Goal: Use online tool/utility: Utilize a website feature to perform a specific function

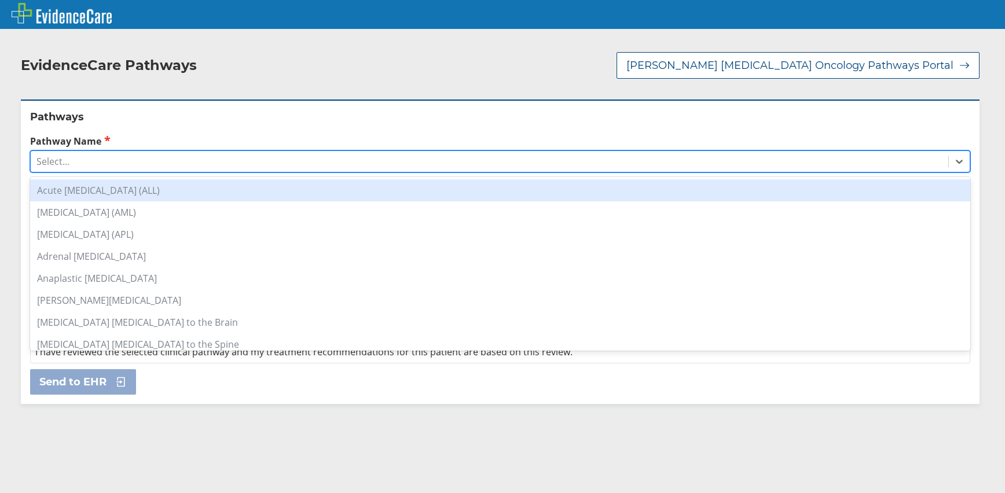
click at [189, 152] on div "Select..." at bounding box center [490, 162] width 918 height 20
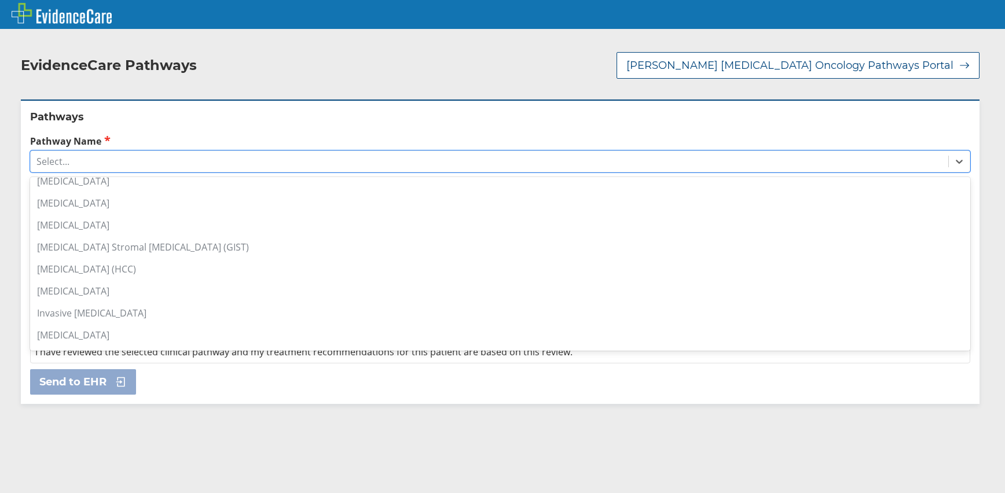
scroll to position [463, 0]
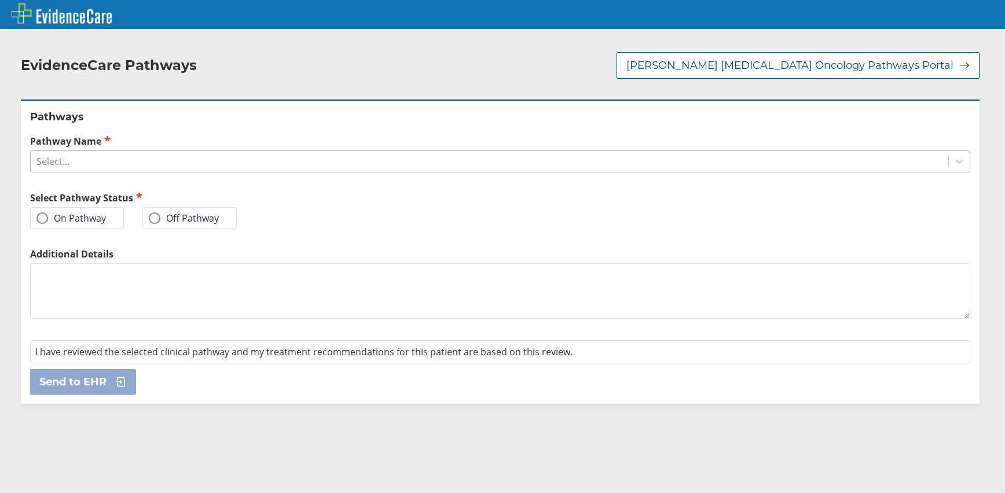
click at [178, 166] on div "Select..." at bounding box center [490, 162] width 918 height 20
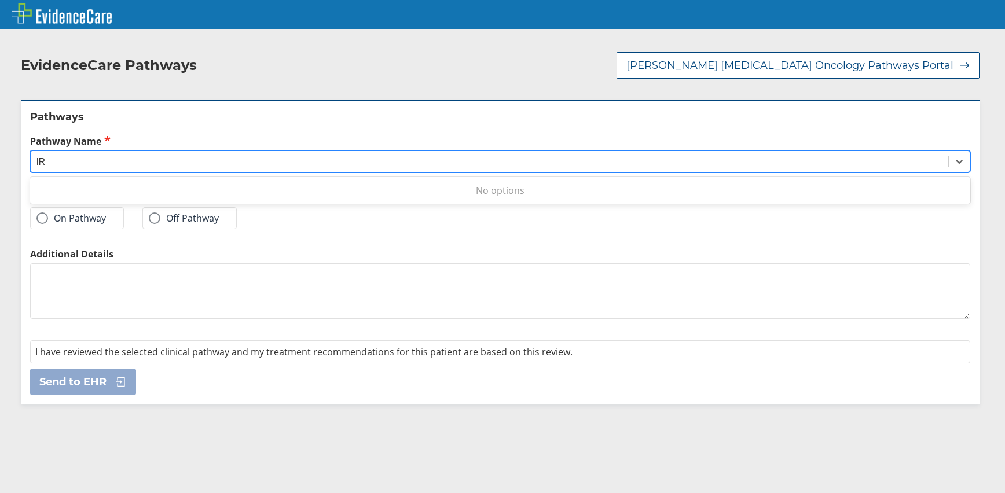
type input "l"
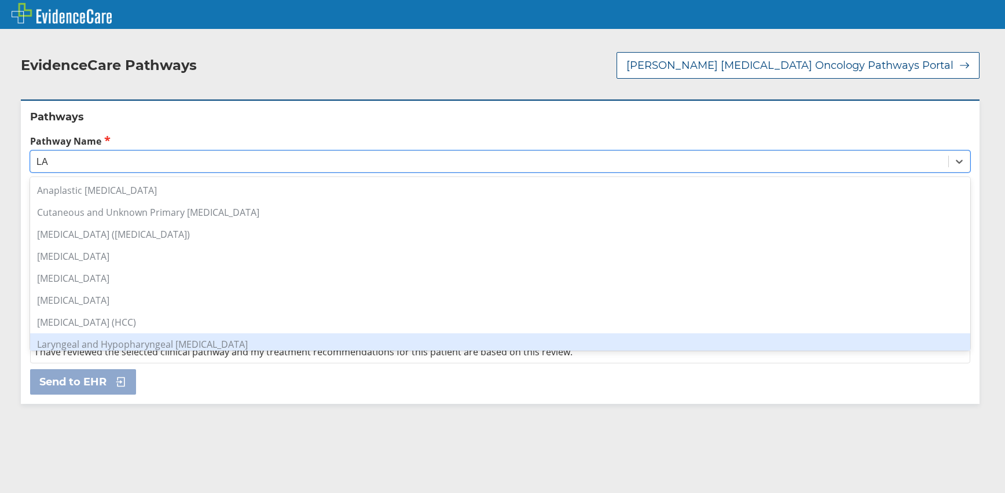
click at [176, 334] on div "Laryngeal and Hypopharyngeal [MEDICAL_DATA]" at bounding box center [500, 345] width 941 height 22
type input "LA"
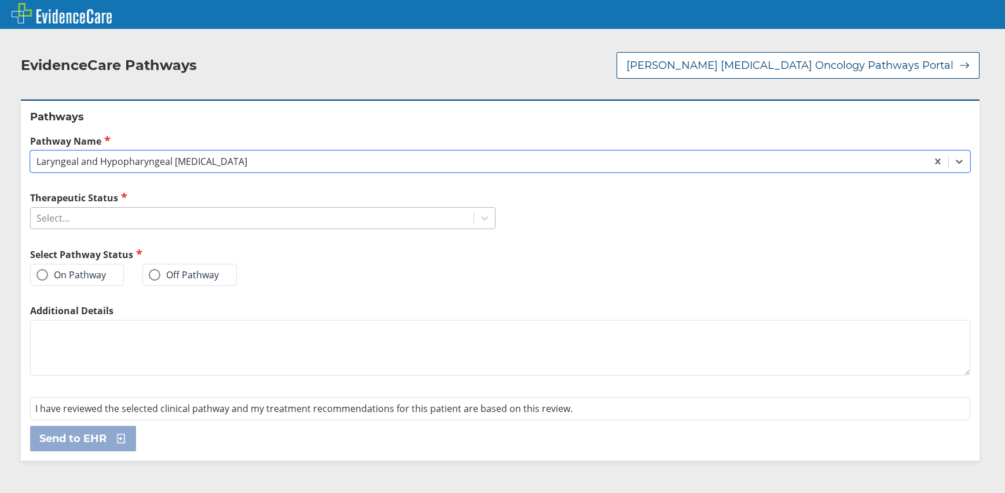
click at [106, 214] on div "Select..." at bounding box center [252, 219] width 443 height 20
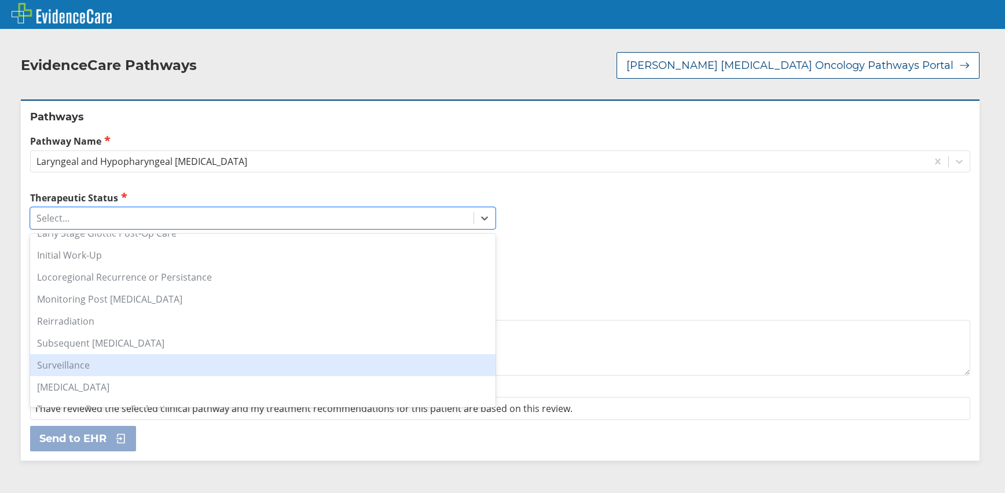
scroll to position [73, 0]
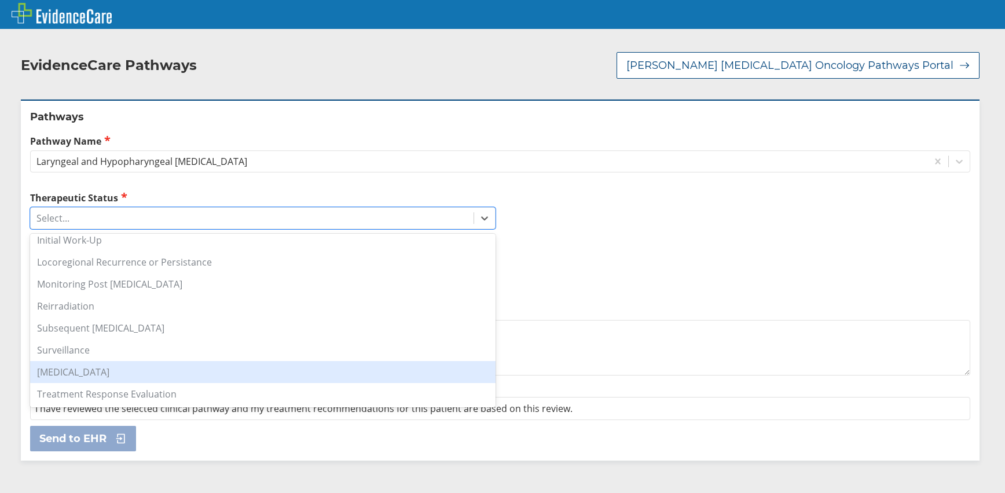
click at [136, 361] on div "[MEDICAL_DATA]" at bounding box center [263, 372] width 466 height 22
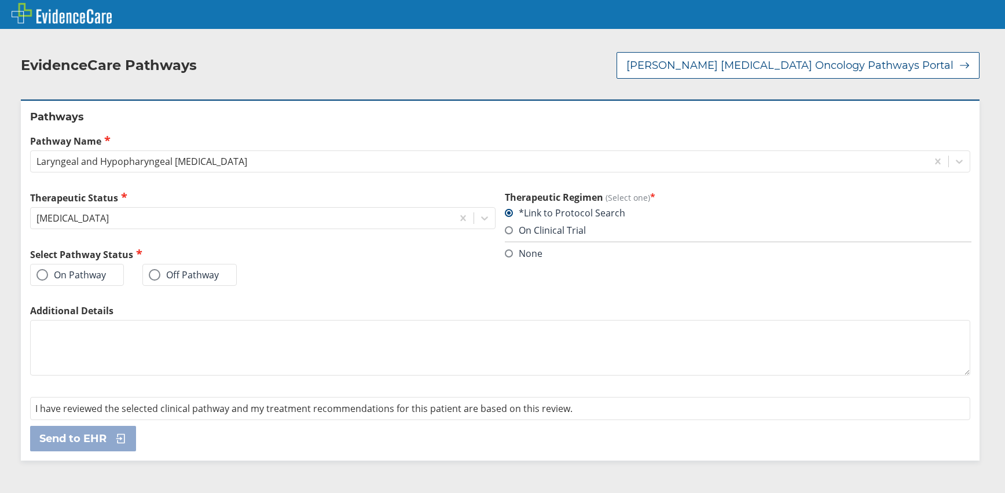
click at [89, 269] on label "On Pathway" at bounding box center [71, 275] width 70 height 12
click at [0, 0] on input "On Pathway" at bounding box center [0, 0] width 0 height 0
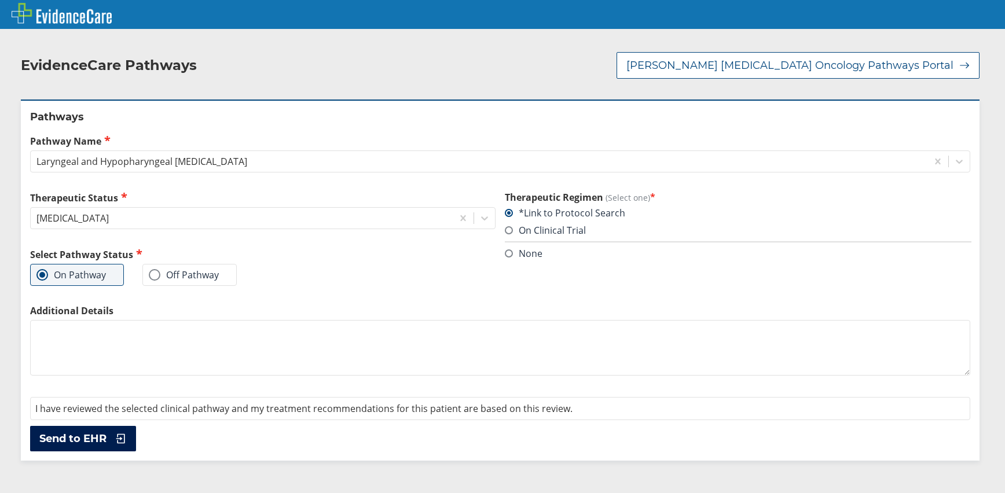
click at [62, 432] on span "Send to EHR" at bounding box center [72, 439] width 67 height 14
